Goal: Task Accomplishment & Management: Complete application form

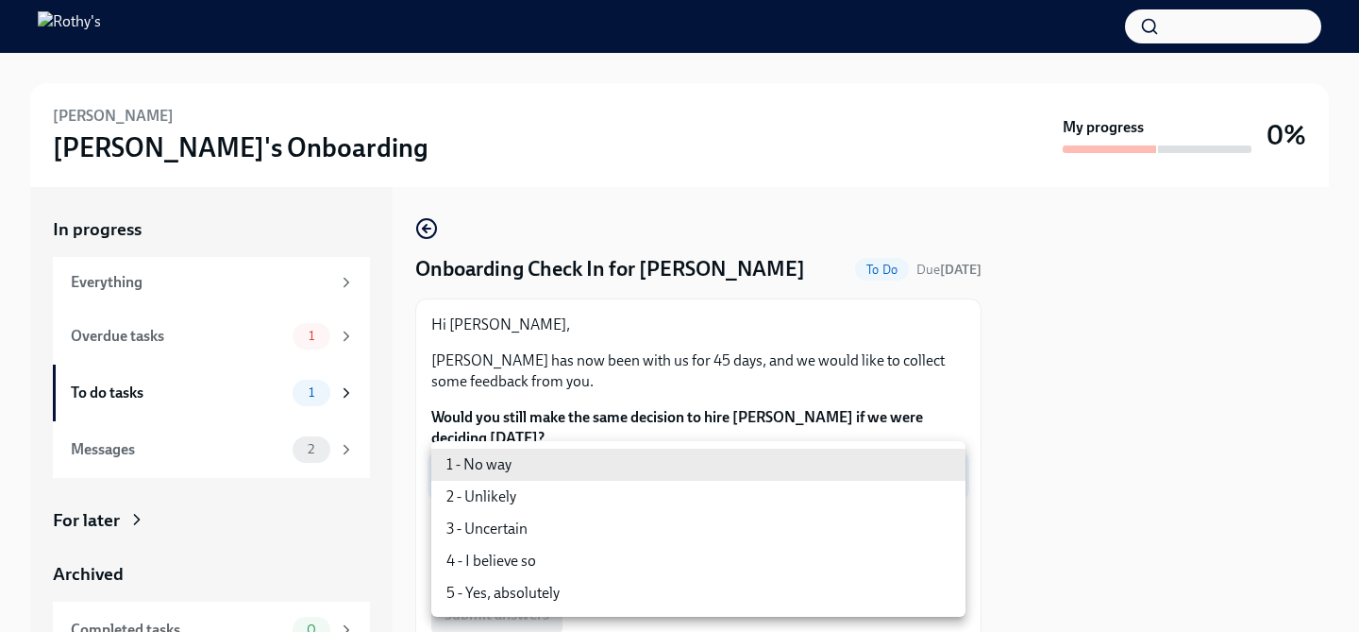
click at [600, 598] on li "5 - Yes, absolutely" at bounding box center [698, 593] width 534 height 32
type input "ecD3jUuAv"
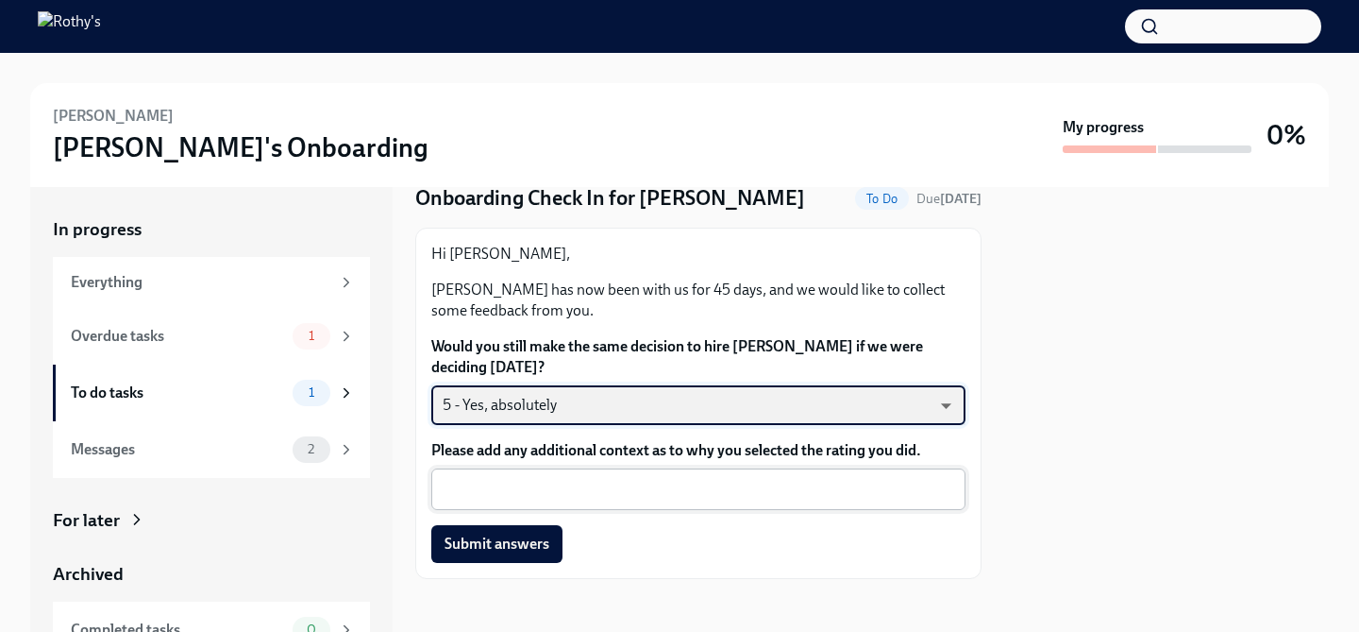
scroll to position [78, 0]
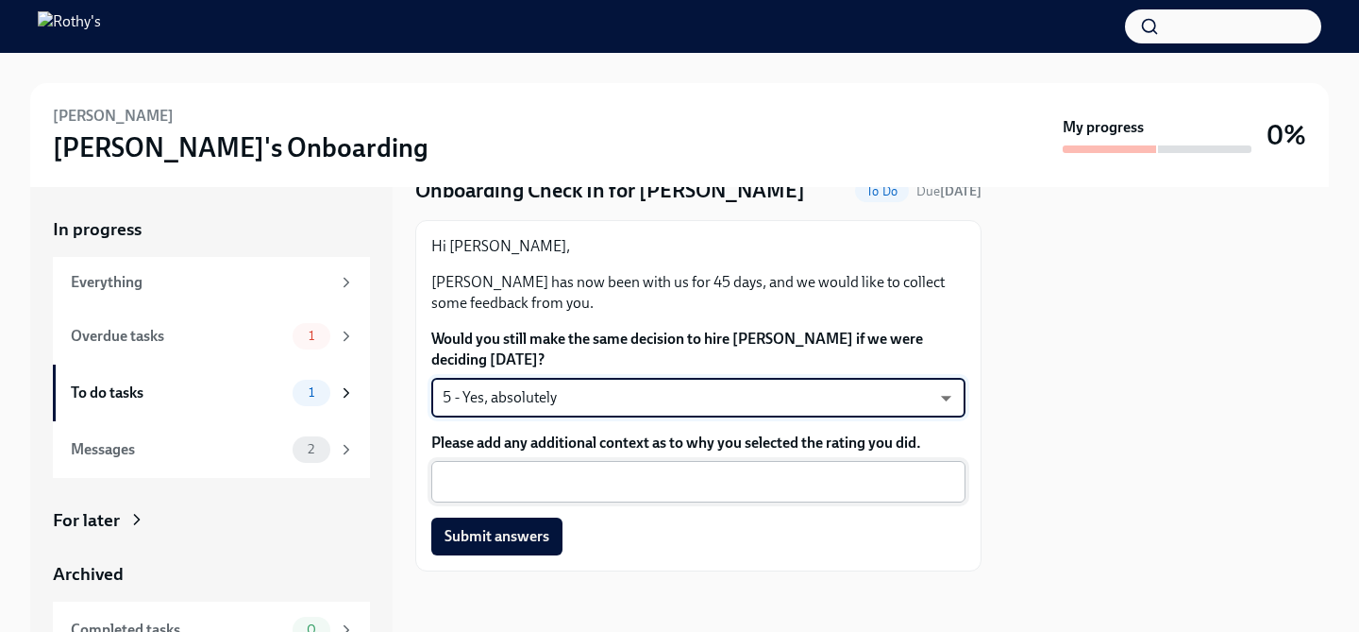
click at [625, 474] on textarea "Please add any additional context as to why you selected the rating you did." at bounding box center [699, 481] width 512 height 23
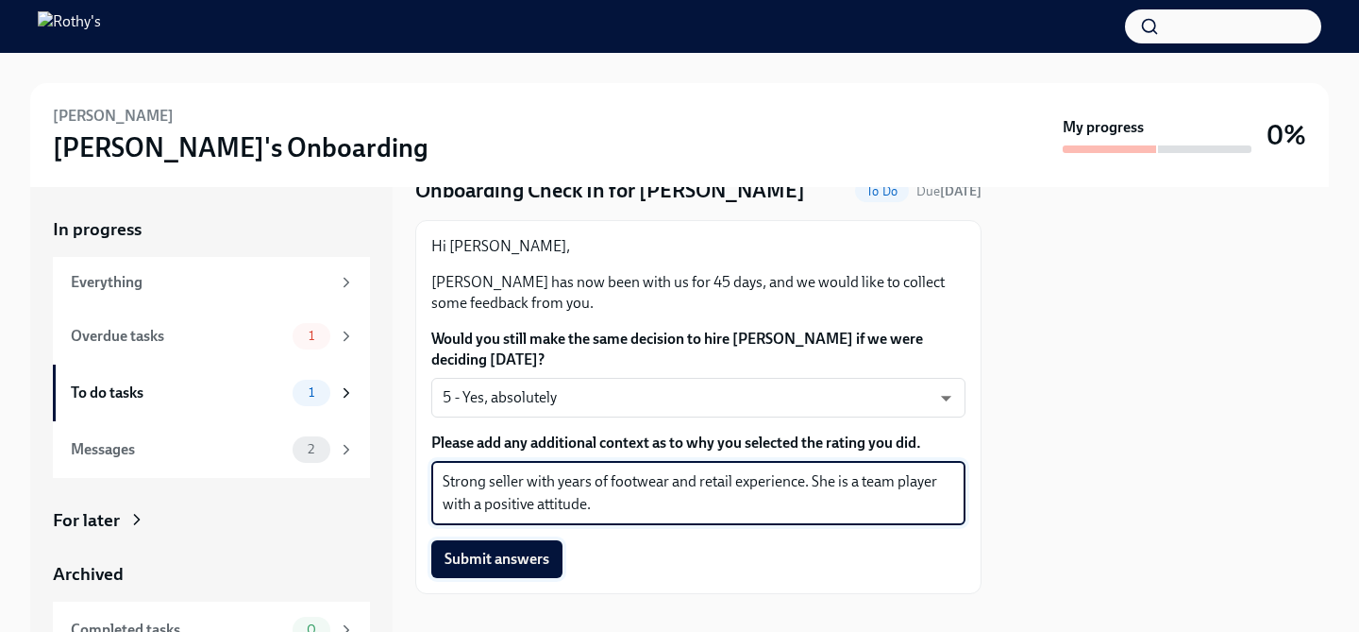
type textarea "Strong seller with years of footwear and retail experience. She is a team playe…"
click at [543, 553] on span "Submit answers" at bounding box center [497, 558] width 105 height 19
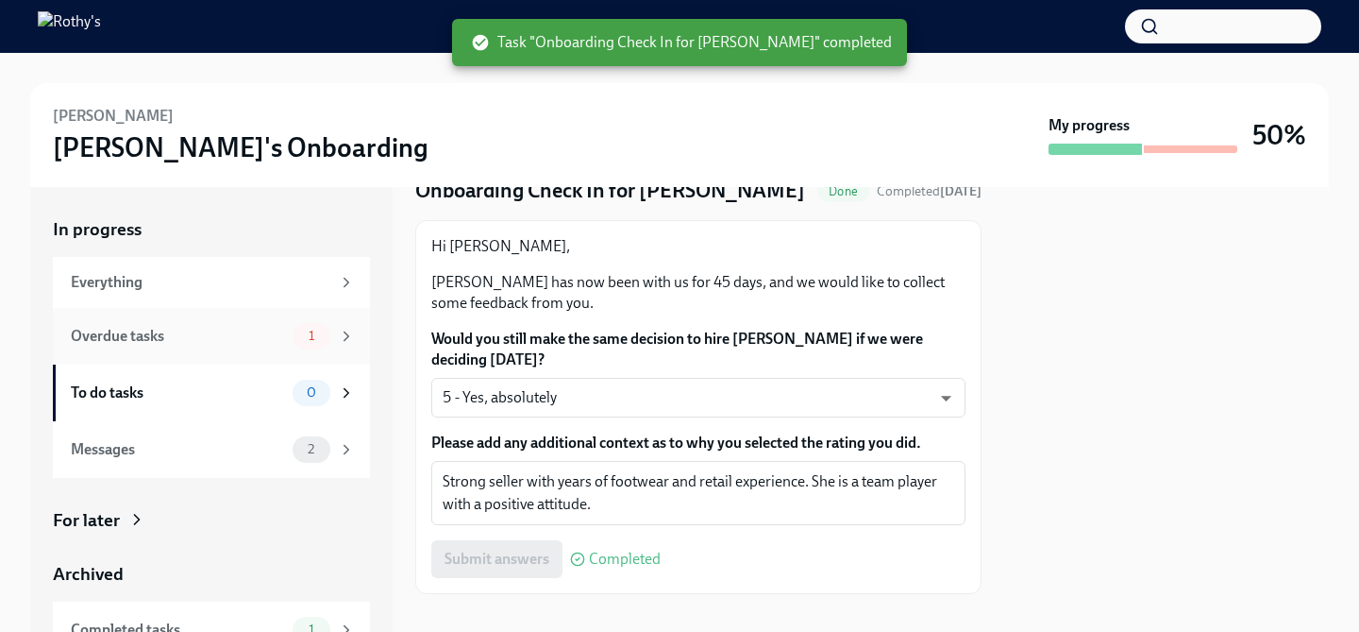
click at [244, 347] on div "Overdue tasks 1" at bounding box center [213, 336] width 284 height 26
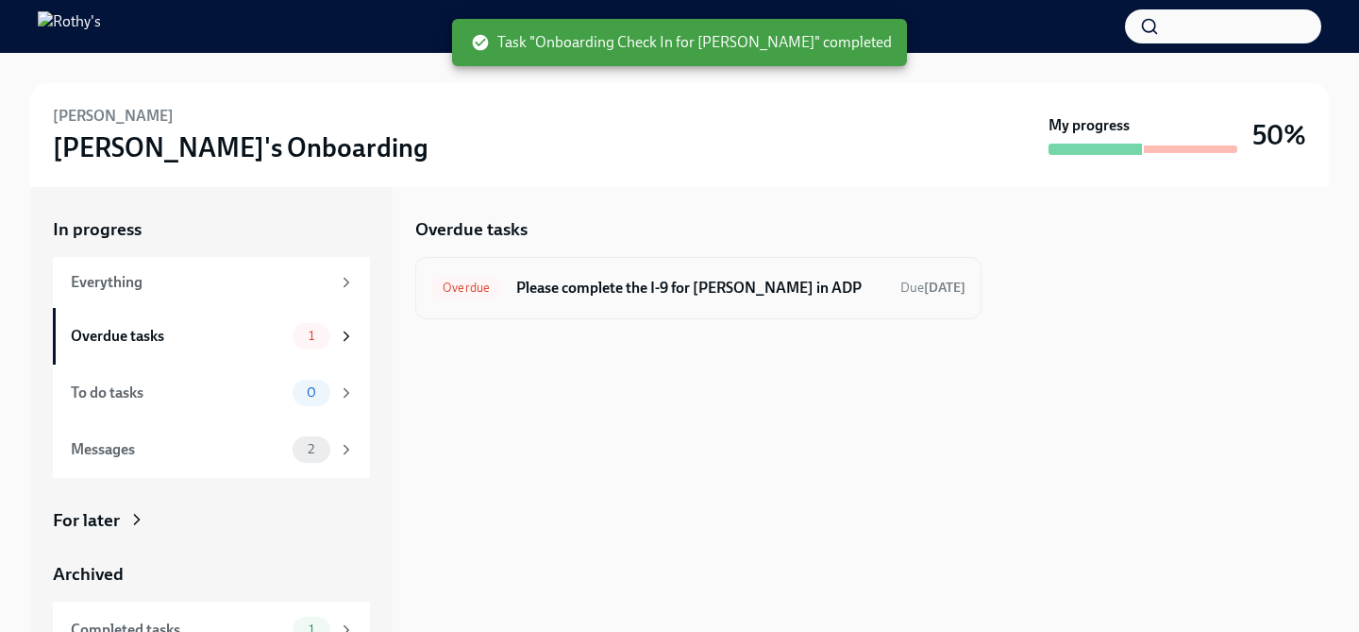
click at [645, 301] on div "Overdue Please complete the I-9 for [PERSON_NAME] in ADP Due [DATE]" at bounding box center [698, 288] width 534 height 30
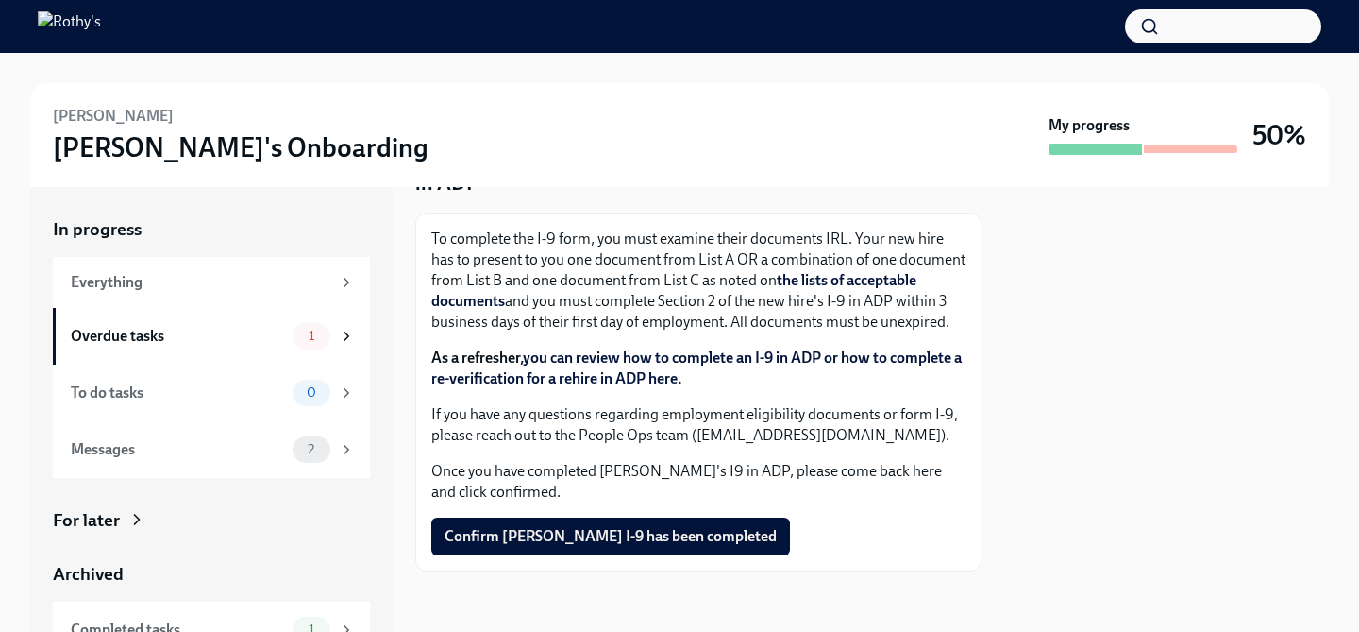
scroll to position [135, 0]
click at [671, 552] on button "Confirm [PERSON_NAME] I-9 has been completed" at bounding box center [610, 536] width 359 height 38
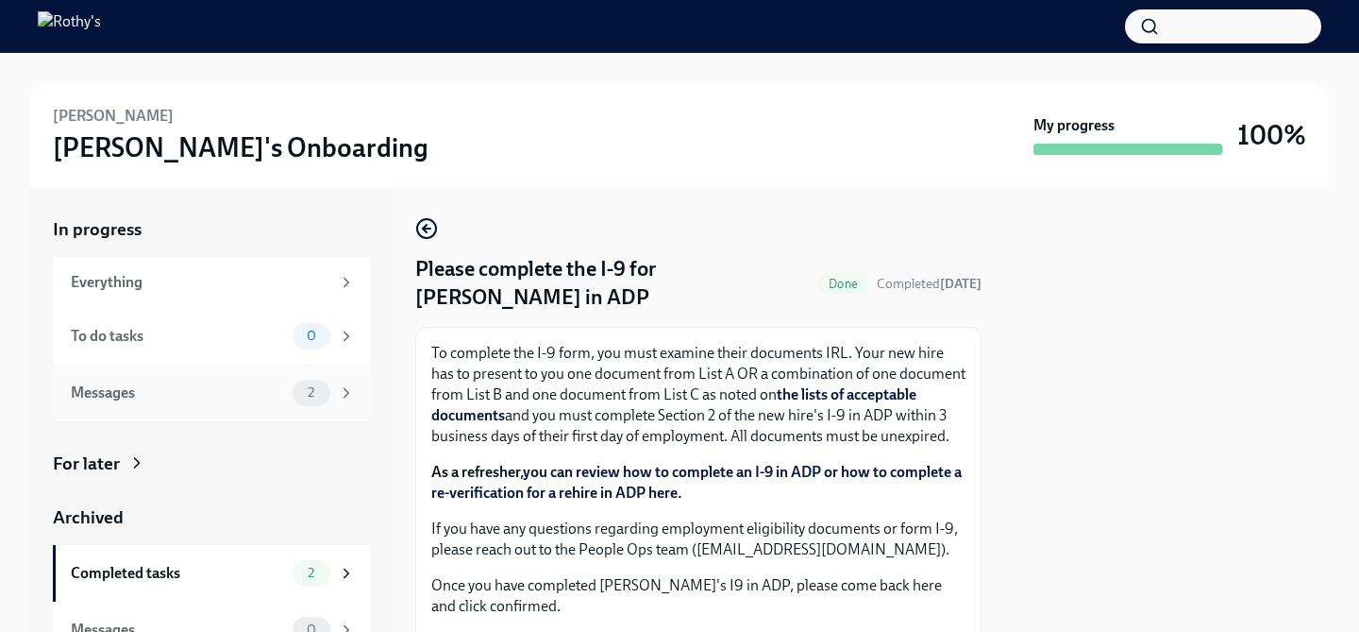
click at [226, 396] on div "Messages" at bounding box center [178, 392] width 214 height 21
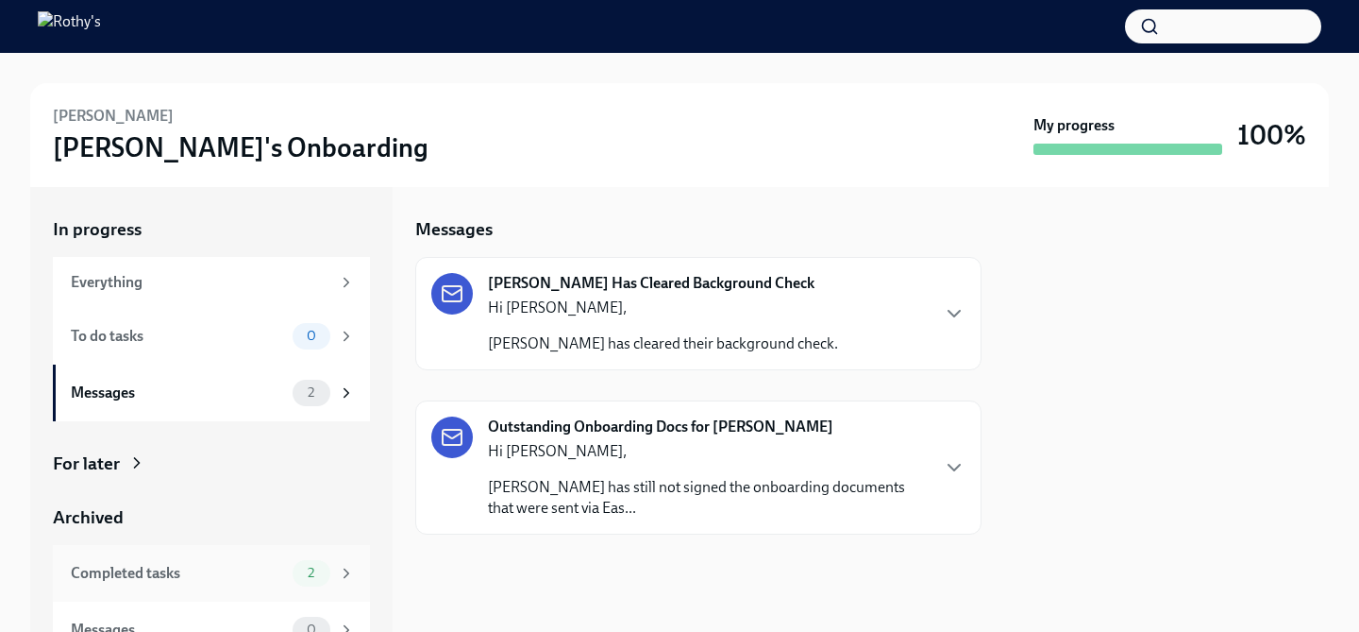
click at [207, 570] on div "Completed tasks" at bounding box center [178, 573] width 214 height 21
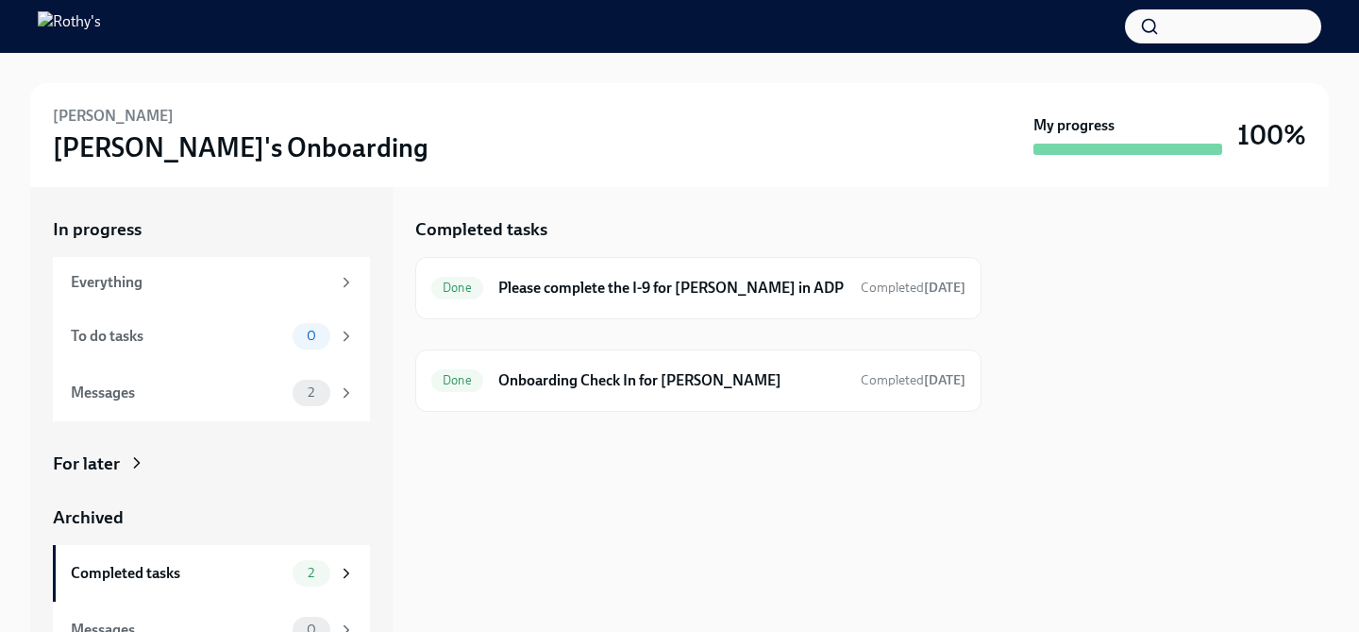
click at [102, 130] on h3 "[PERSON_NAME]'s Onboarding" at bounding box center [241, 147] width 376 height 34
